Goal: Browse casually

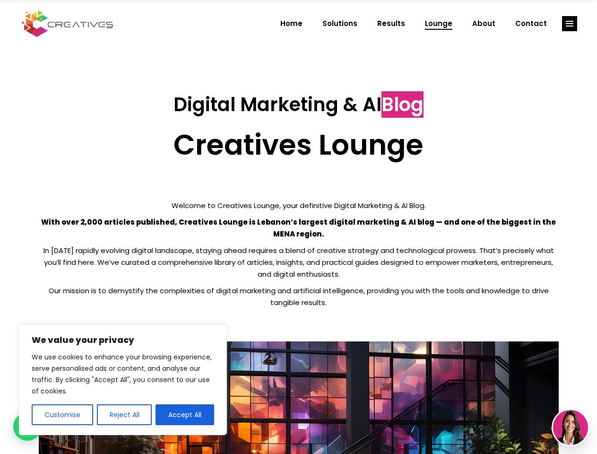
click at [298, 227] on p "With over 2,000 articles published, Creatives Lounge is Lebanon’s largest digit…" at bounding box center [299, 228] width 520 height 24
click at [62, 414] on button "Customise" at bounding box center [62, 414] width 61 height 21
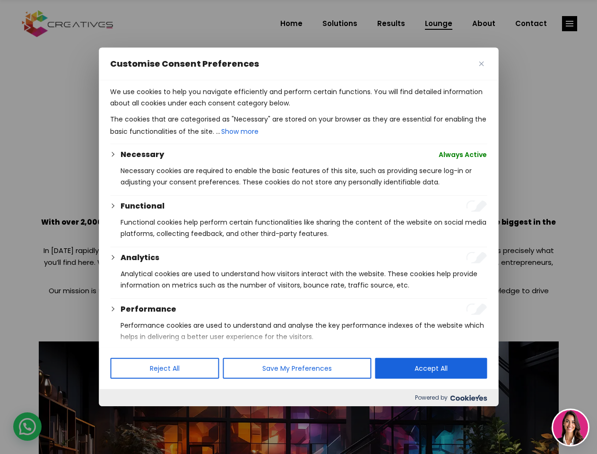
click at [124, 414] on div at bounding box center [298, 227] width 597 height 454
click at [185, 414] on div at bounding box center [298, 227] width 597 height 454
click at [569, 24] on div at bounding box center [298, 227] width 597 height 454
click at [570, 427] on img at bounding box center [570, 427] width 35 height 35
